Goal: Transaction & Acquisition: Download file/media

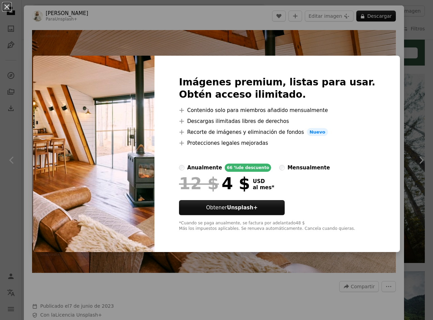
click at [352, 39] on div "An X shape Imágenes premium, listas para usar. Obtén acceso ilimitado. A plus s…" at bounding box center [216, 160] width 433 height 320
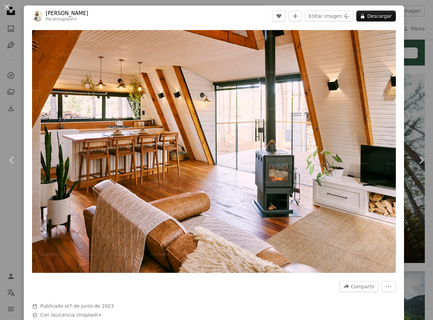
click at [403, 15] on div "An X shape Chevron left Chevron right [PERSON_NAME] Para Unsplash+ A heart A pl…" at bounding box center [216, 160] width 433 height 320
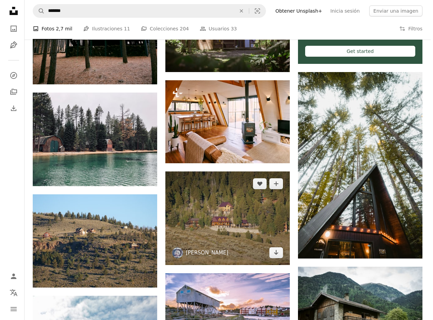
scroll to position [375, 0]
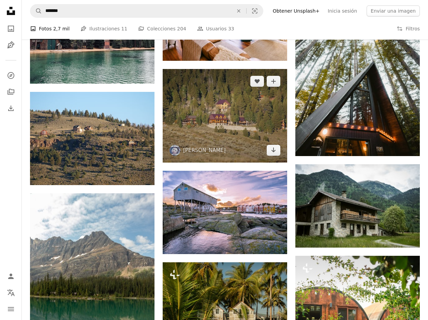
click at [214, 111] on img at bounding box center [225, 115] width 125 height 93
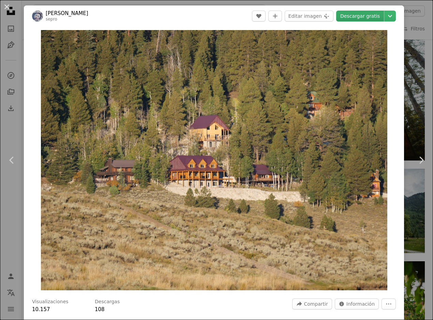
click at [357, 16] on link "Descargar gratis" at bounding box center [360, 16] width 48 height 11
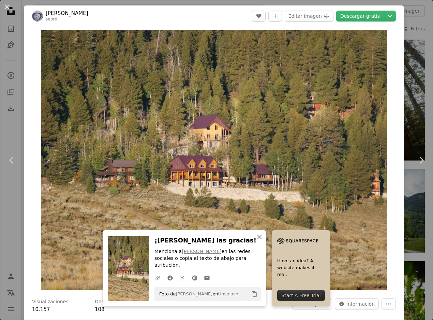
click at [423, 11] on div "An X shape Chevron left Chevron right An X shape Cerrar ¡[PERSON_NAME] las grac…" at bounding box center [216, 160] width 433 height 320
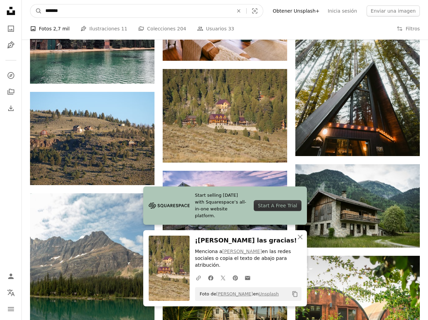
click at [169, 13] on input "*******" at bounding box center [136, 10] width 189 height 13
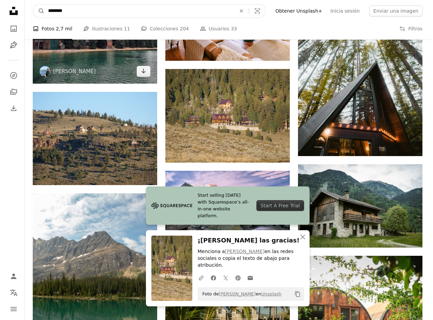
scroll to position [307, 0]
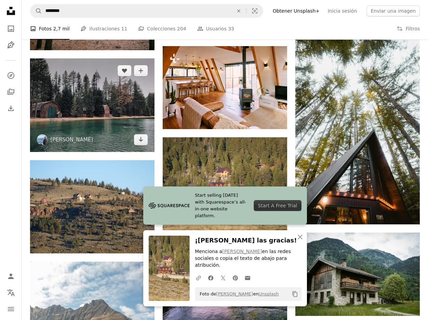
click at [106, 104] on img at bounding box center [92, 104] width 125 height 93
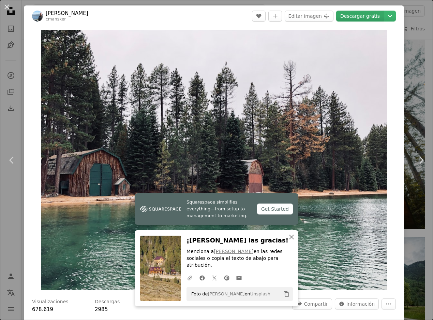
click at [355, 18] on link "Descargar gratis" at bounding box center [360, 16] width 48 height 11
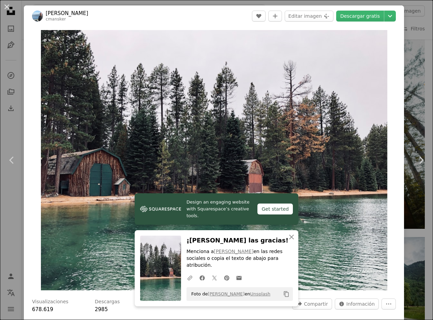
click at [404, 18] on div "An X shape Chevron left Chevron right Design an engaging website with Squarespa…" at bounding box center [216, 160] width 433 height 320
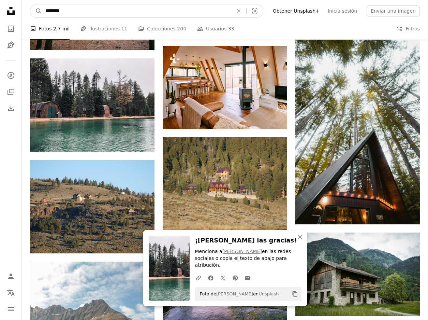
click at [145, 9] on input "*******" at bounding box center [136, 10] width 189 height 13
type input "**********"
click at [30, 4] on button "A magnifying glass" at bounding box center [36, 10] width 12 height 13
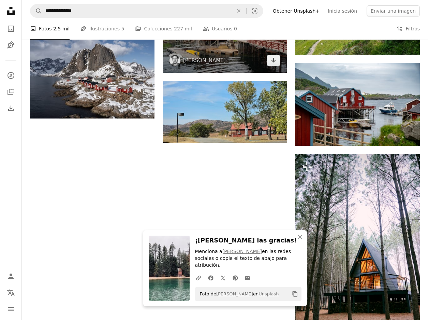
scroll to position [887, 0]
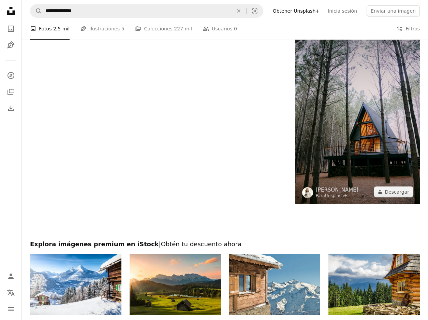
click at [383, 144] on img at bounding box center [357, 110] width 125 height 187
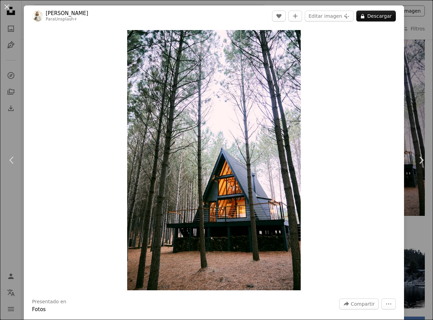
click at [417, 6] on div "An X shape Chevron left Chevron right [PERSON_NAME] Para Unsplash+ A heart A pl…" at bounding box center [216, 160] width 433 height 320
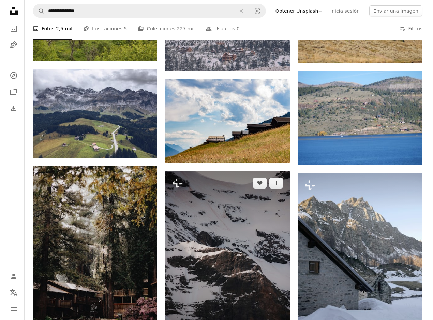
scroll to position [341, 0]
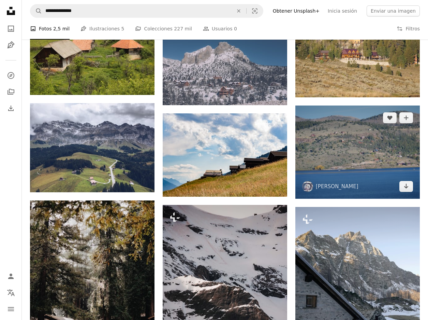
click at [331, 143] on img at bounding box center [357, 151] width 125 height 93
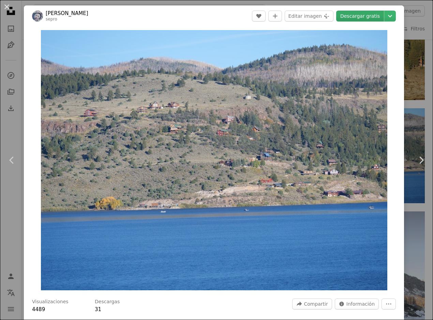
click at [347, 15] on link "Descargar gratis" at bounding box center [360, 16] width 48 height 11
